Goal: Download file/media

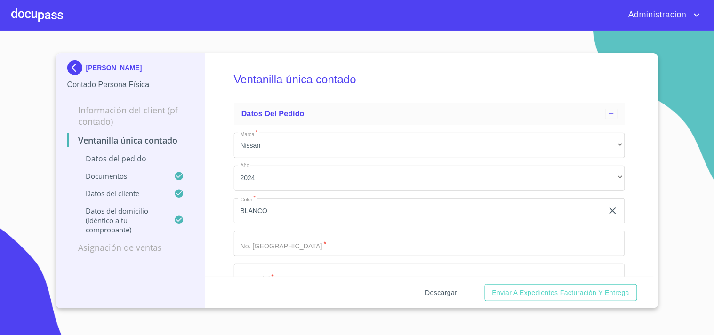
click at [436, 288] on span "Descargar" at bounding box center [441, 293] width 32 height 12
click at [142, 64] on p "[PERSON_NAME]" at bounding box center [114, 68] width 56 height 8
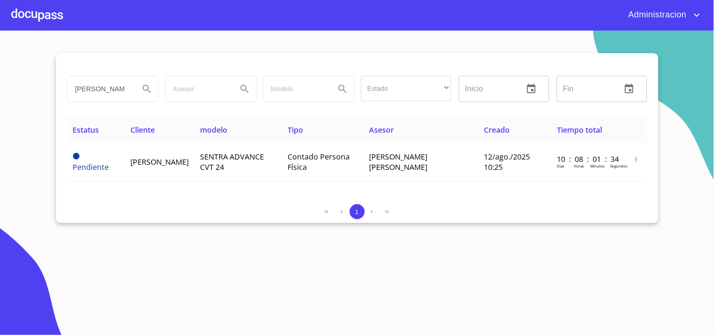
drag, startPoint x: 129, startPoint y: 91, endPoint x: 387, endPoint y: 109, distance: 258.5
click at [360, 107] on div "[PERSON_NAME] Estado ​ ​ Inicio ​ Fin ​" at bounding box center [357, 94] width 580 height 45
type input "VISION NEW"
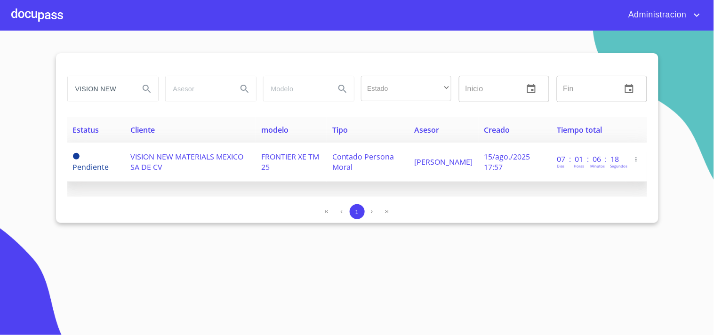
click at [181, 162] on td "VISION NEW MATERIALS MEXICO SA DE CV" at bounding box center [190, 162] width 131 height 39
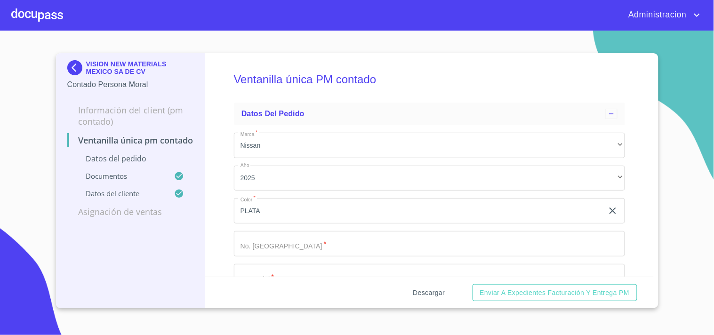
click at [430, 289] on span "Descargar" at bounding box center [429, 293] width 32 height 12
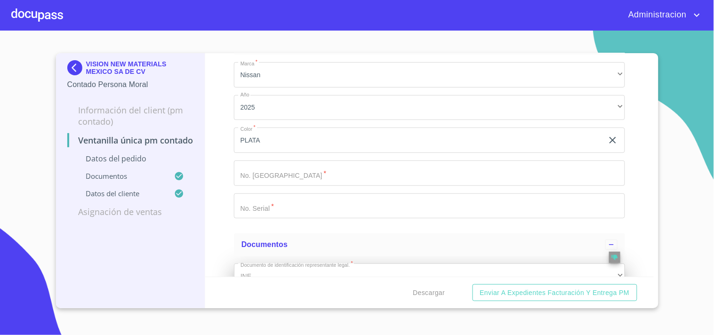
scroll to position [157, 0]
